Goal: Task Accomplishment & Management: Manage account settings

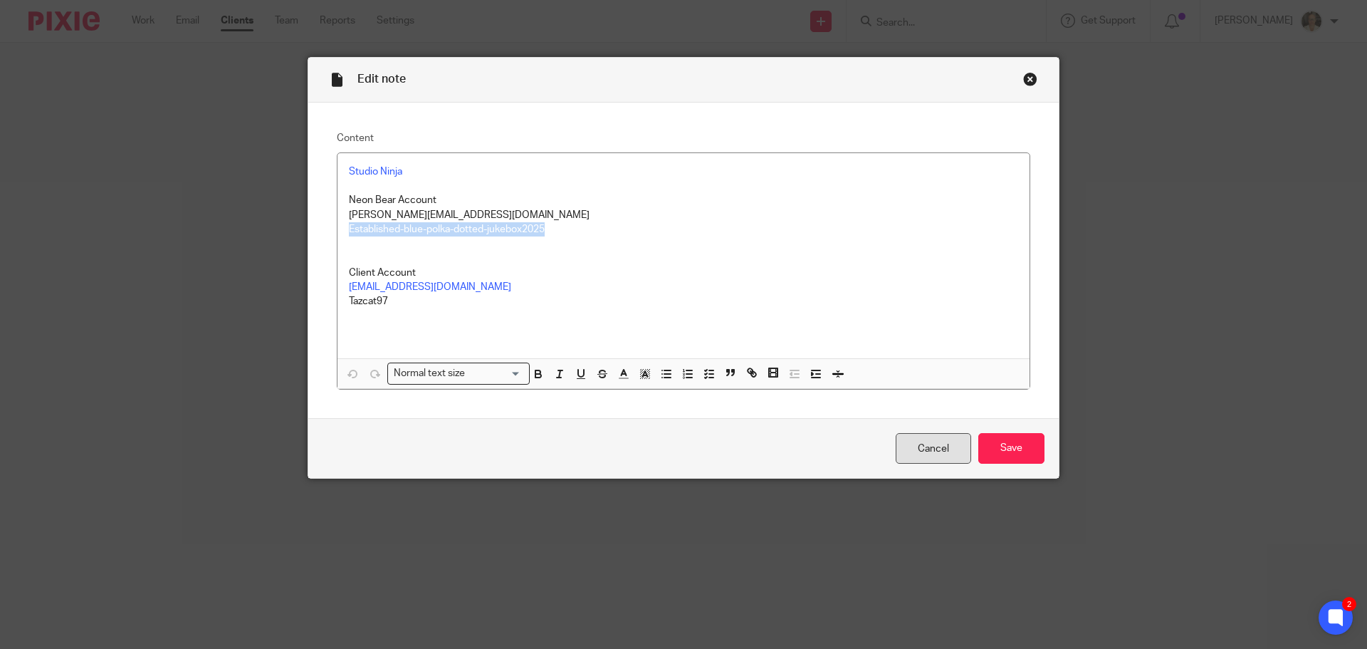
click at [924, 450] on link "Cancel" at bounding box center [933, 448] width 75 height 31
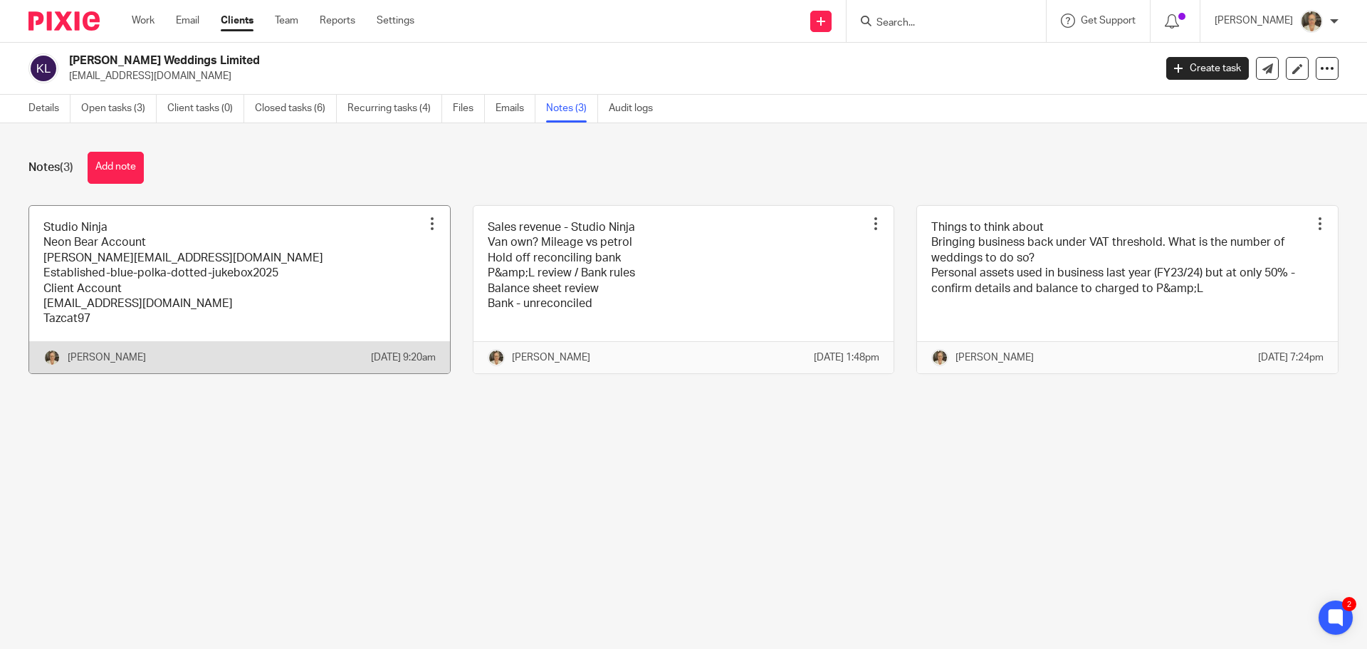
click at [192, 262] on link at bounding box center [239, 289] width 421 height 167
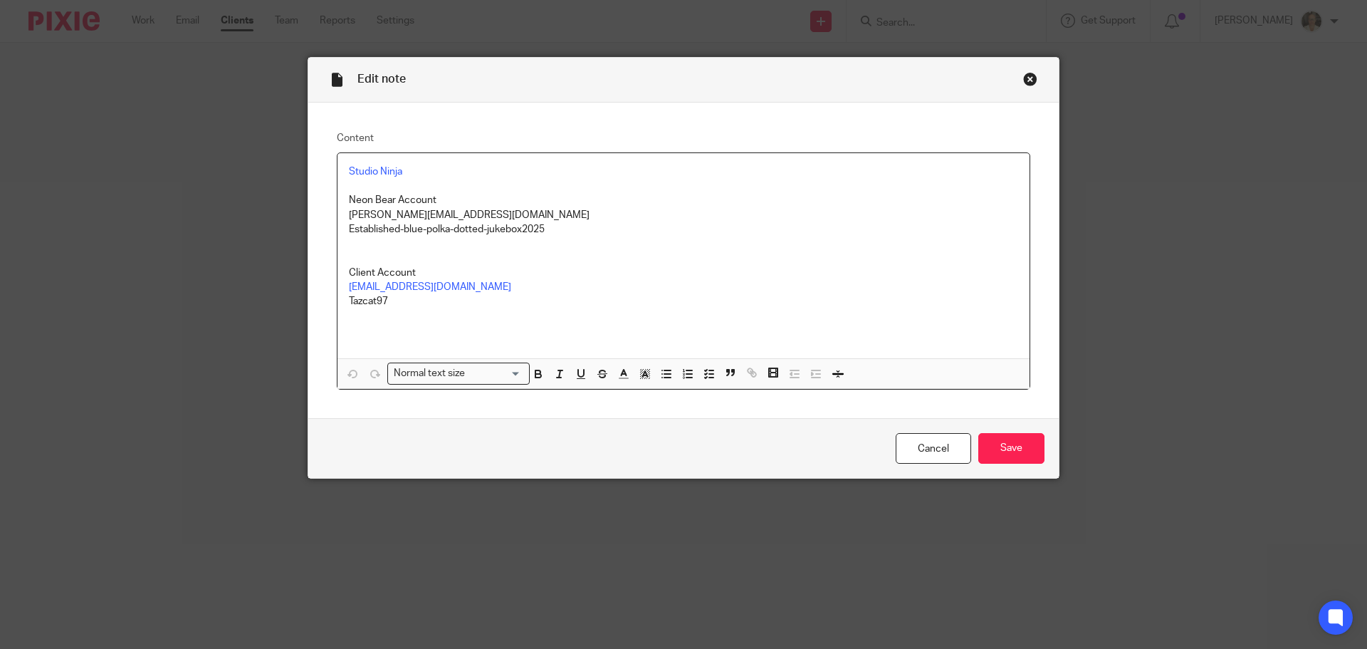
click at [403, 322] on p at bounding box center [683, 316] width 669 height 14
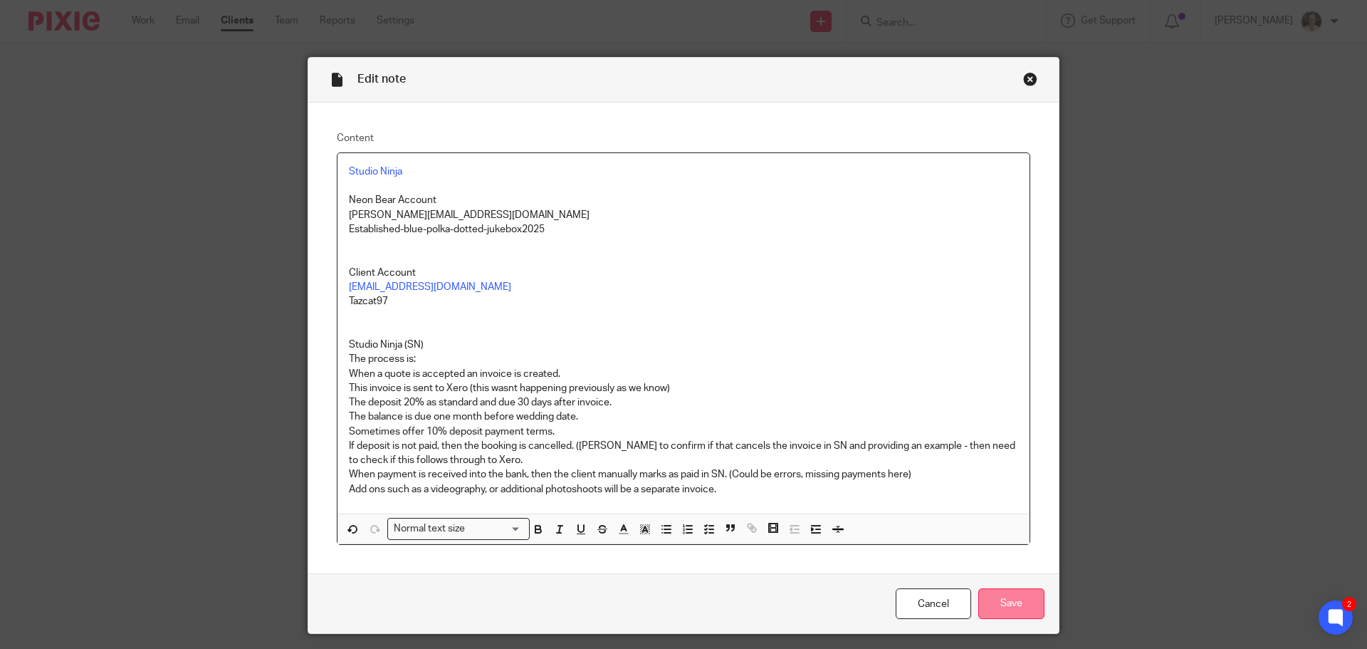
click at [996, 600] on input "Save" at bounding box center [1011, 603] width 66 height 31
